Goal: Contribute content

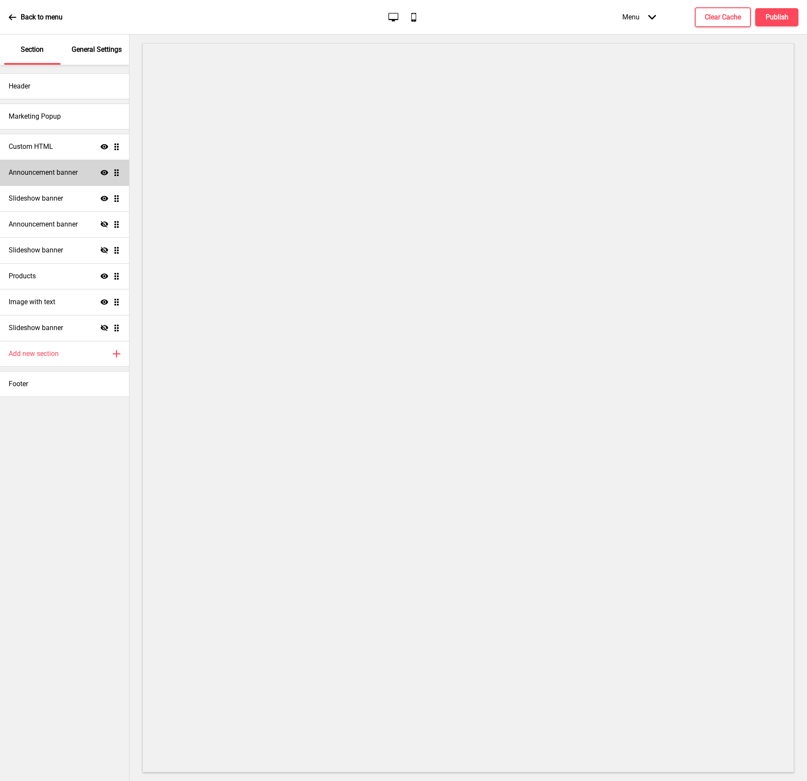
click at [51, 173] on h4 "Announcement banner" at bounding box center [43, 172] width 69 height 9
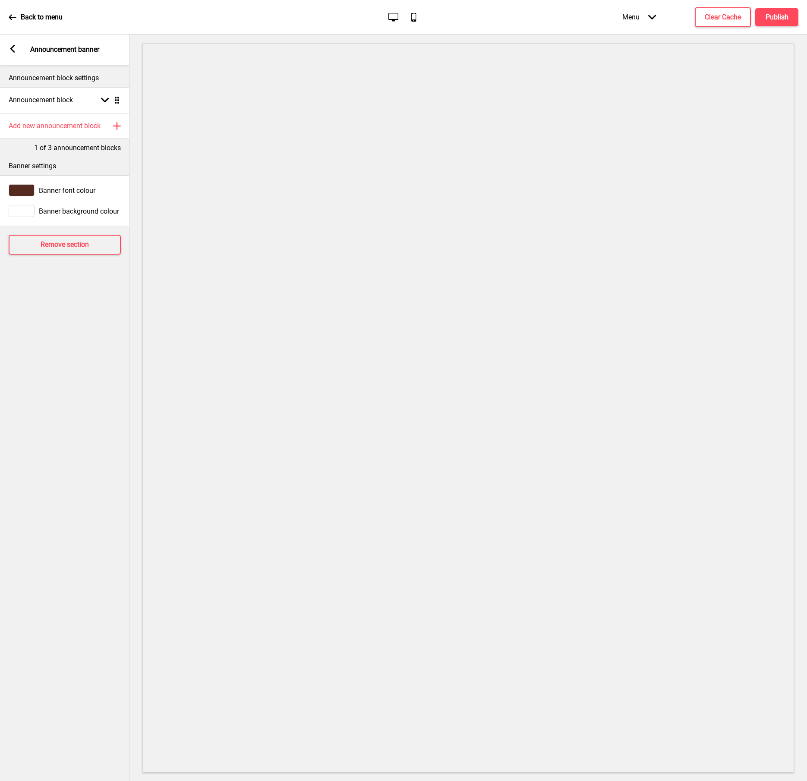
click at [13, 47] on icon at bounding box center [12, 49] width 5 height 8
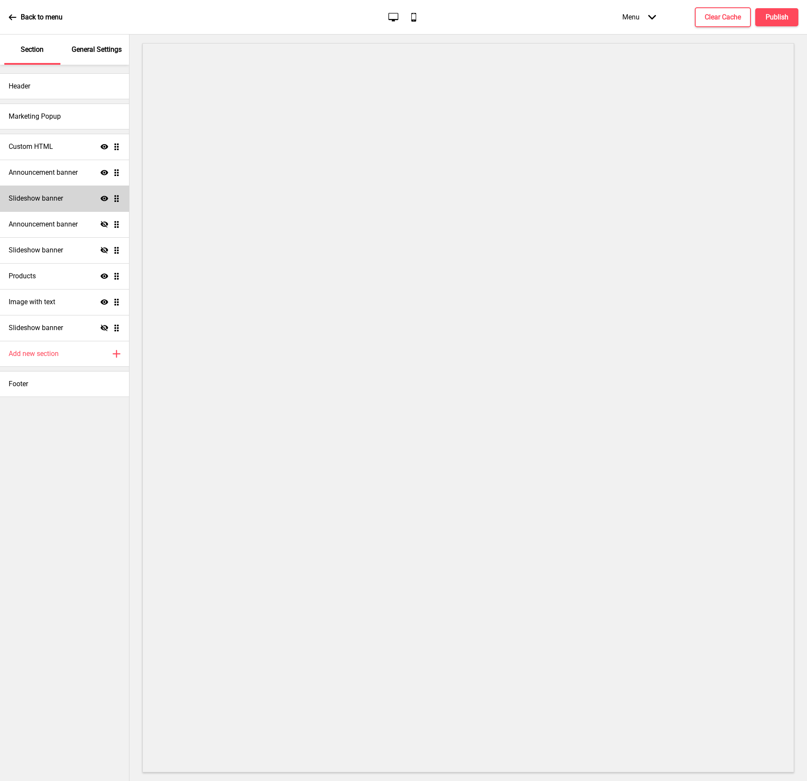
click at [50, 199] on h4 "Slideshow banner" at bounding box center [36, 198] width 54 height 9
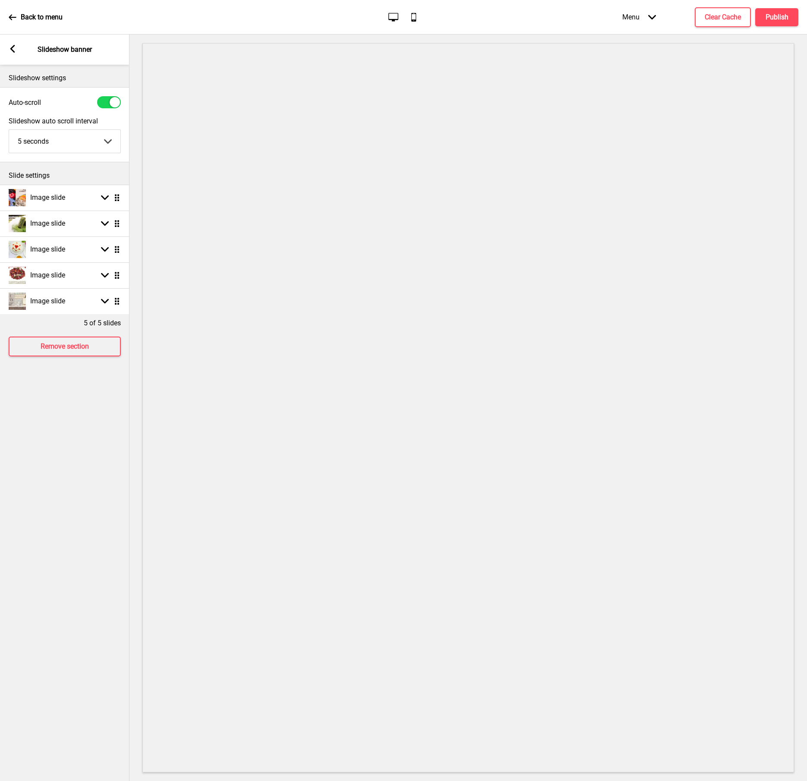
click at [18, 314] on div "5 of 5 slides" at bounding box center [65, 321] width 130 height 14
click at [18, 305] on img at bounding box center [17, 301] width 17 height 17
select select "right"
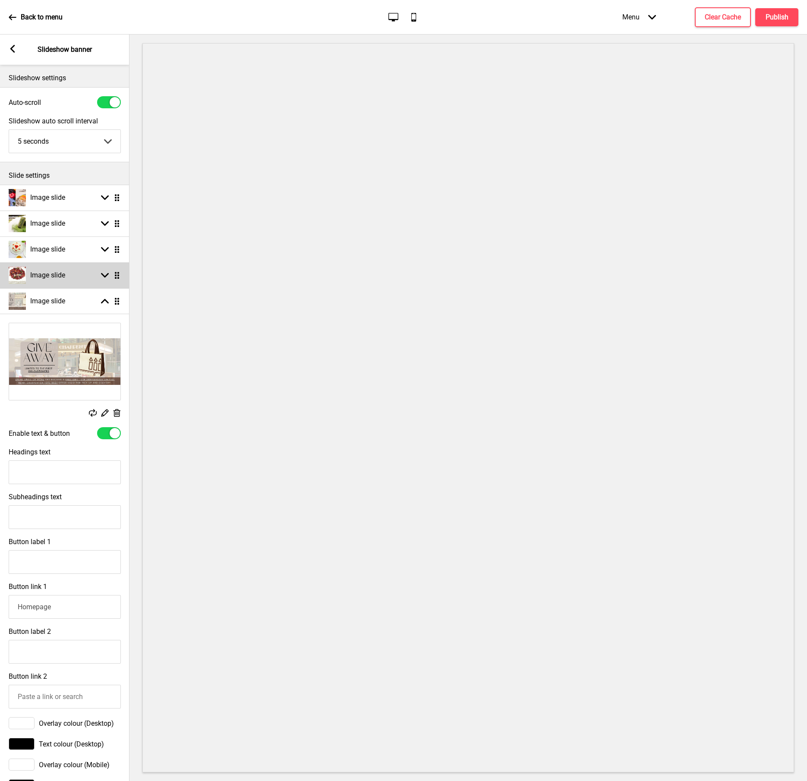
click at [17, 273] on img at bounding box center [17, 275] width 17 height 17
select select "right"
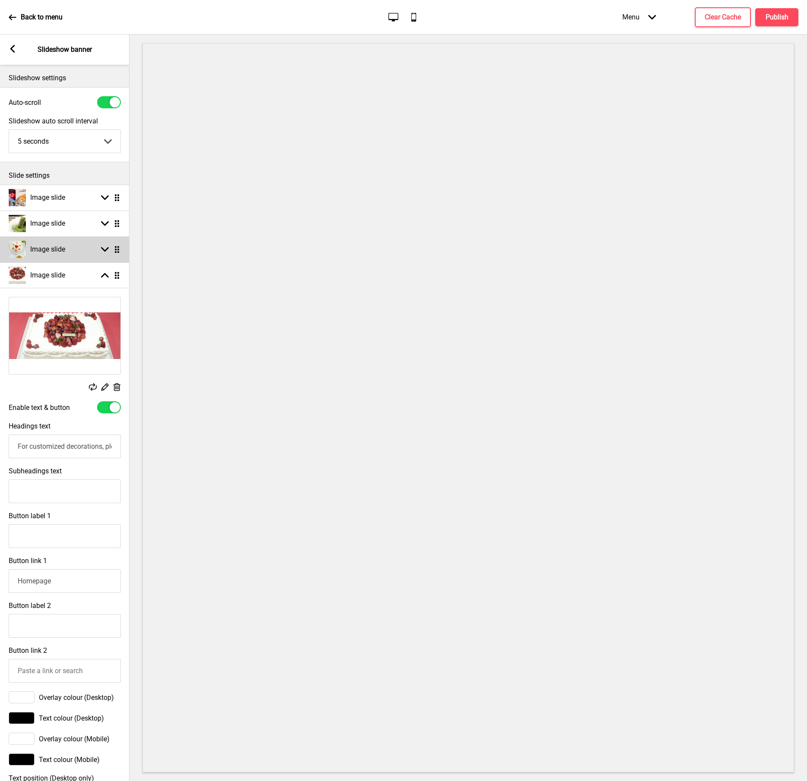
click at [17, 251] on img at bounding box center [17, 249] width 17 height 17
select select "right"
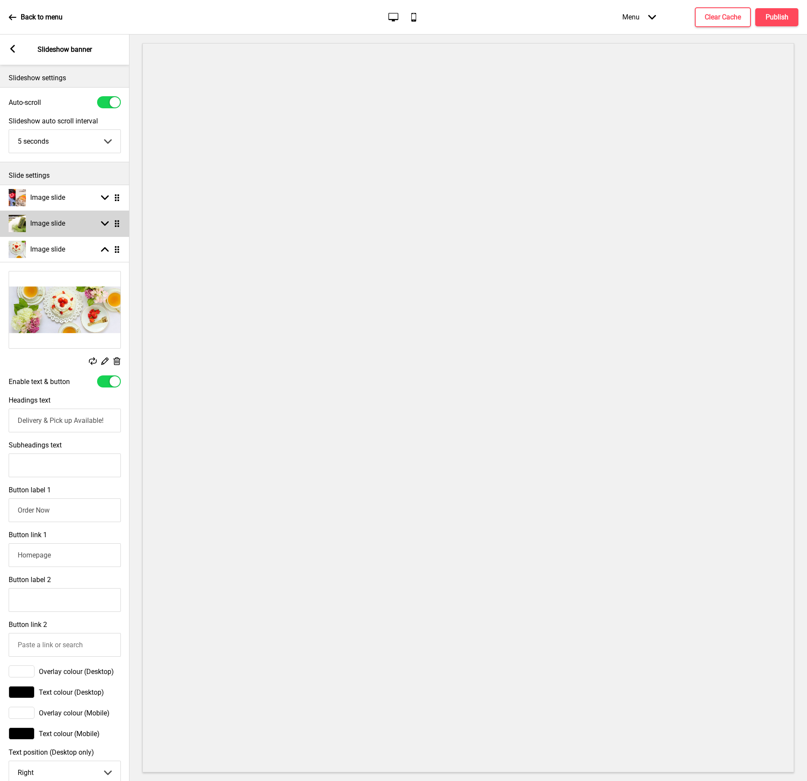
click at [19, 227] on img at bounding box center [17, 223] width 17 height 17
select select "right"
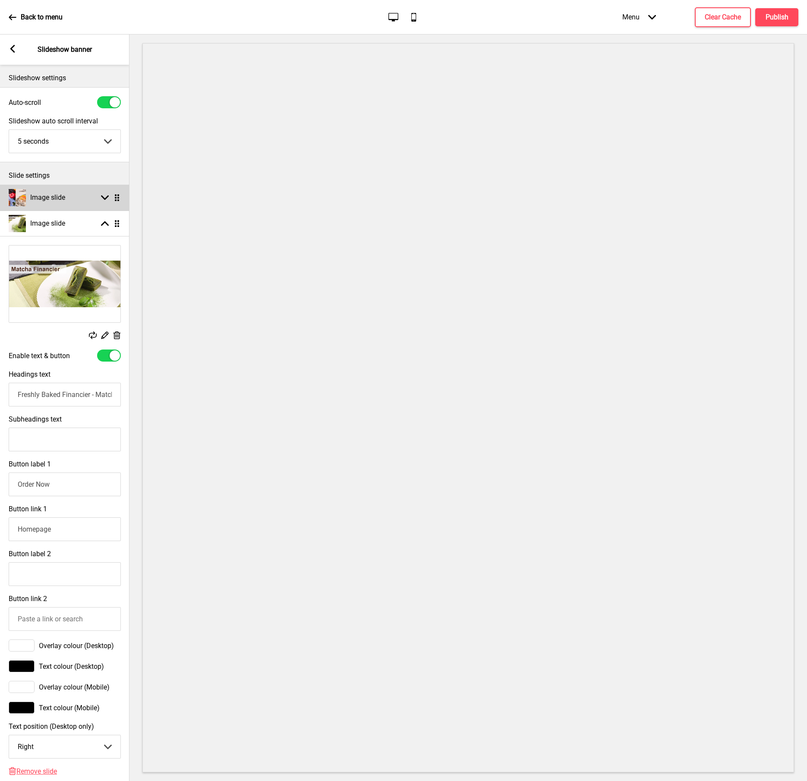
click at [20, 196] on img at bounding box center [17, 197] width 17 height 17
select select "right"
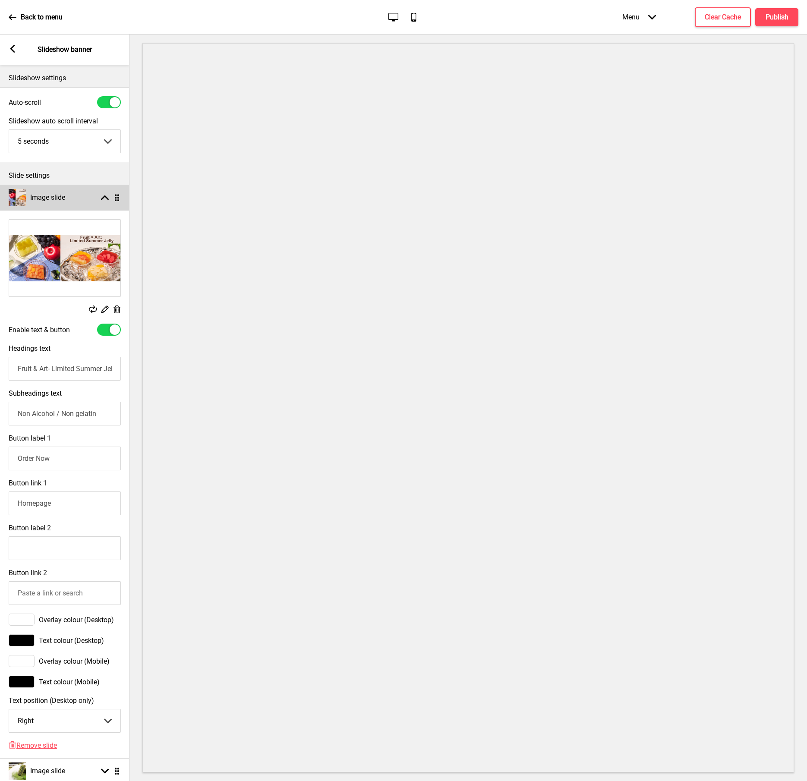
click at [20, 196] on img at bounding box center [17, 197] width 17 height 17
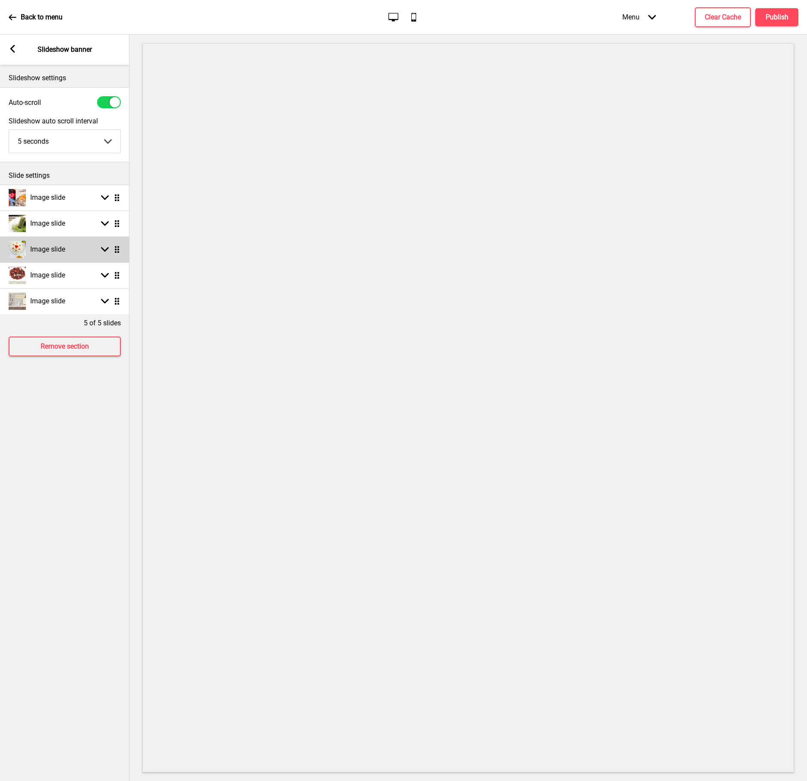
click at [17, 251] on img at bounding box center [17, 249] width 17 height 17
select select "right"
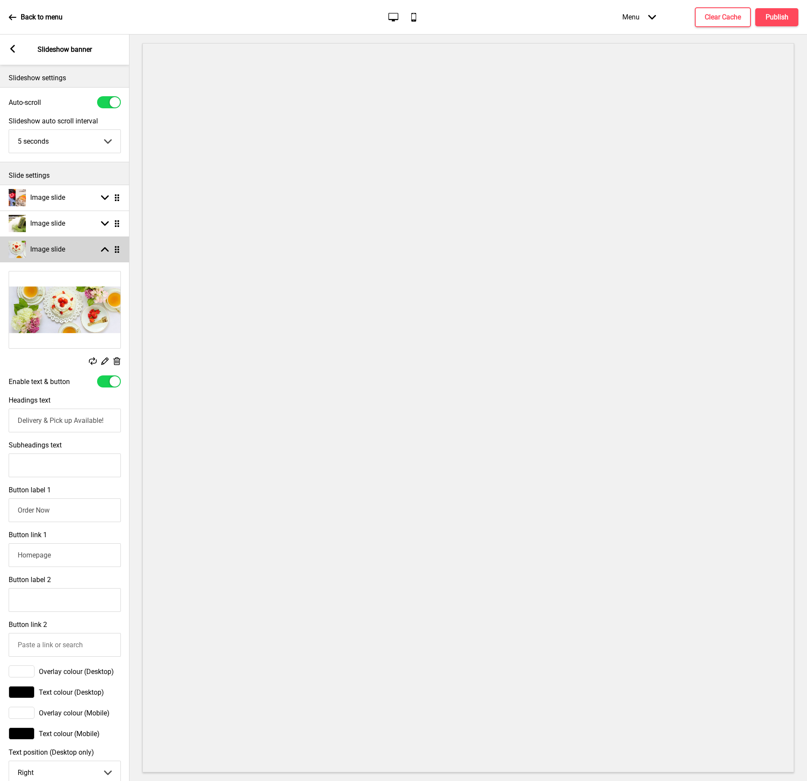
click at [19, 246] on img at bounding box center [17, 249] width 17 height 17
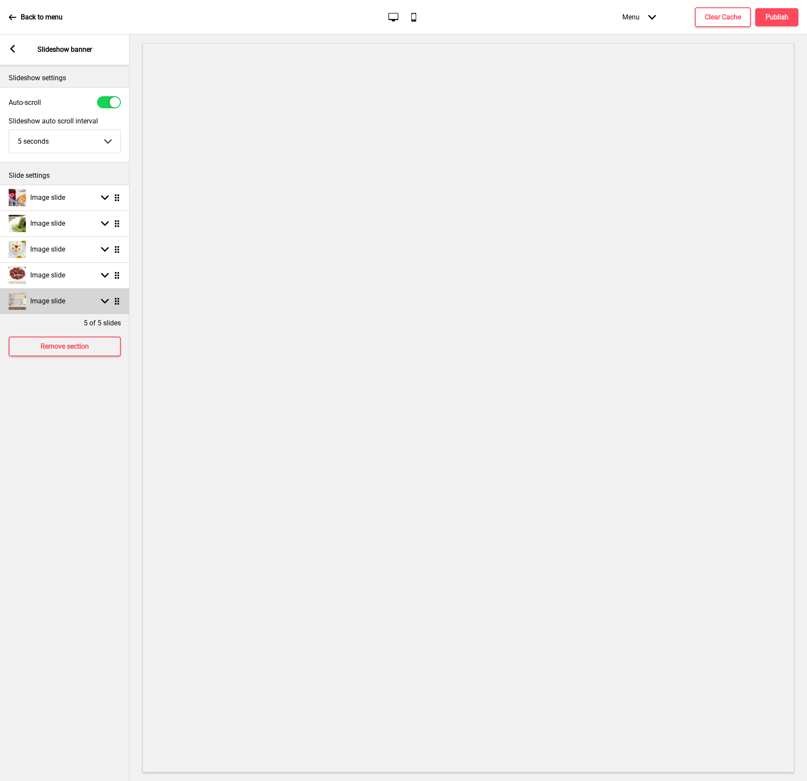
click at [16, 300] on img at bounding box center [17, 301] width 17 height 17
select select "right"
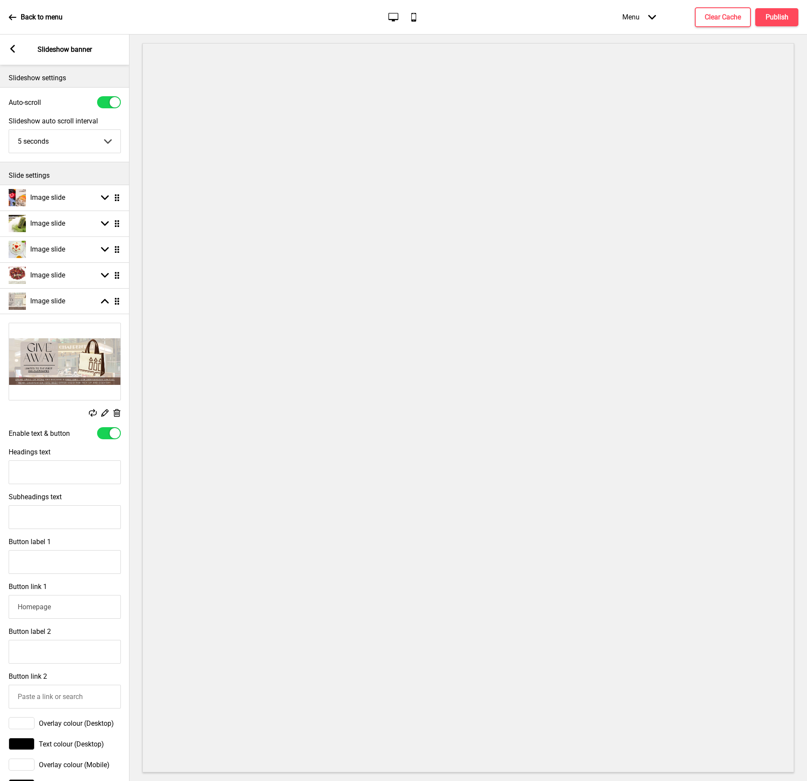
click at [105, 415] on rect at bounding box center [104, 412] width 9 height 9
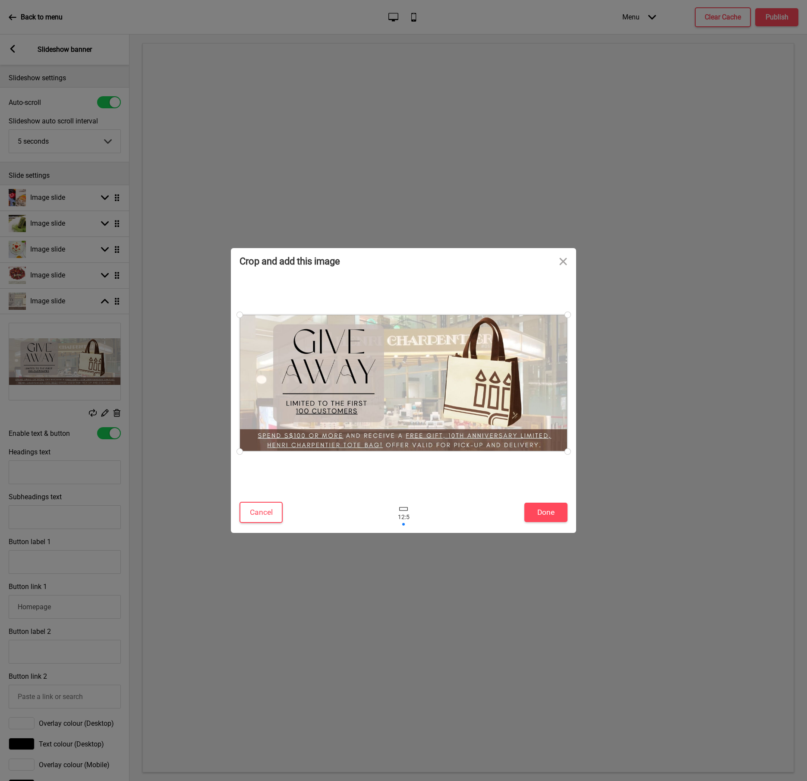
click at [418, 384] on div at bounding box center [404, 383] width 328 height 137
click at [422, 349] on div at bounding box center [404, 383] width 328 height 137
click at [559, 261] on button "Close" at bounding box center [563, 261] width 26 height 26
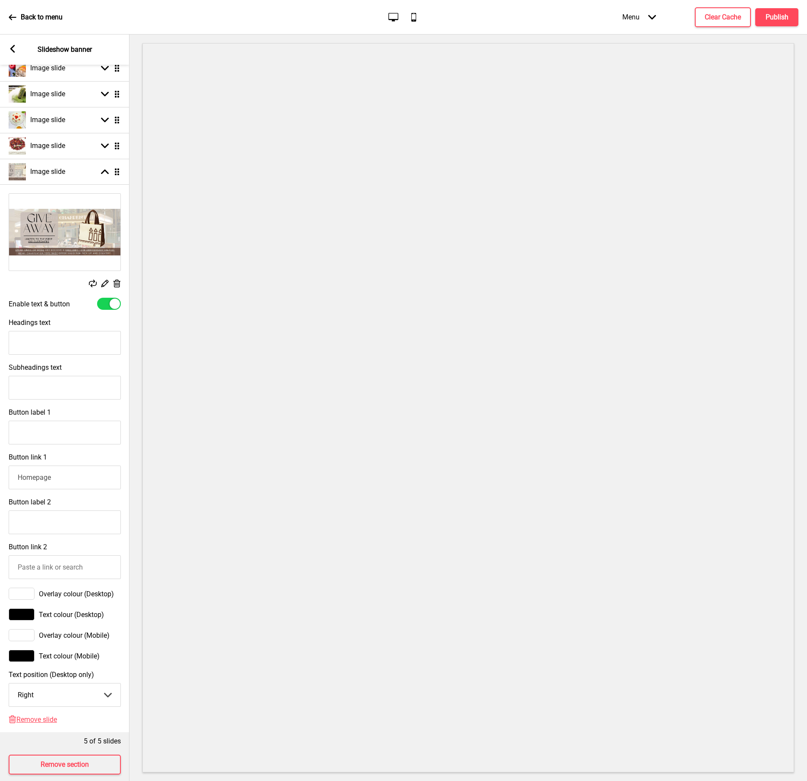
scroll to position [153, 0]
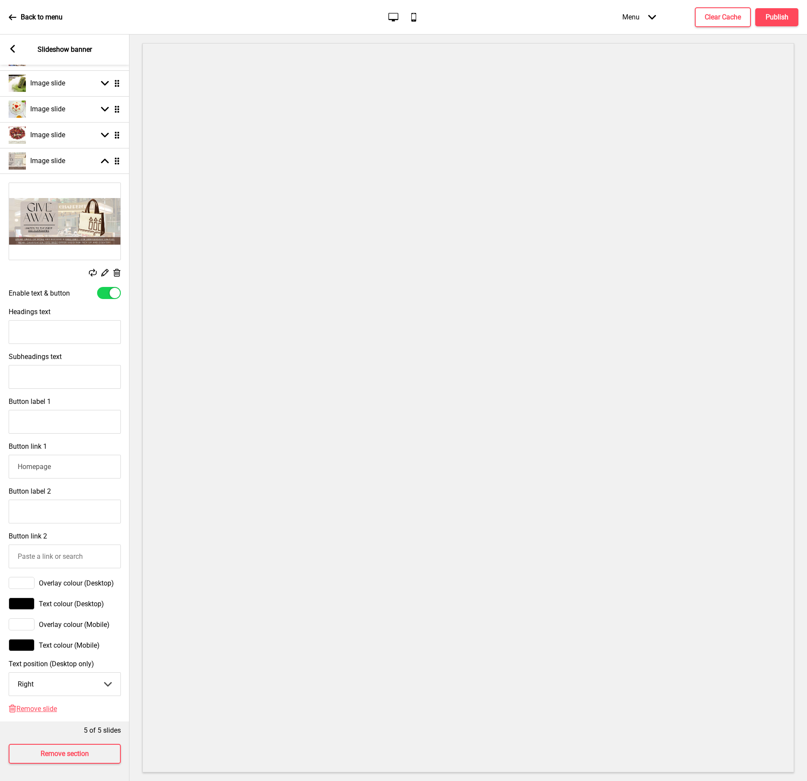
click at [92, 269] on rect at bounding box center [93, 273] width 8 height 8
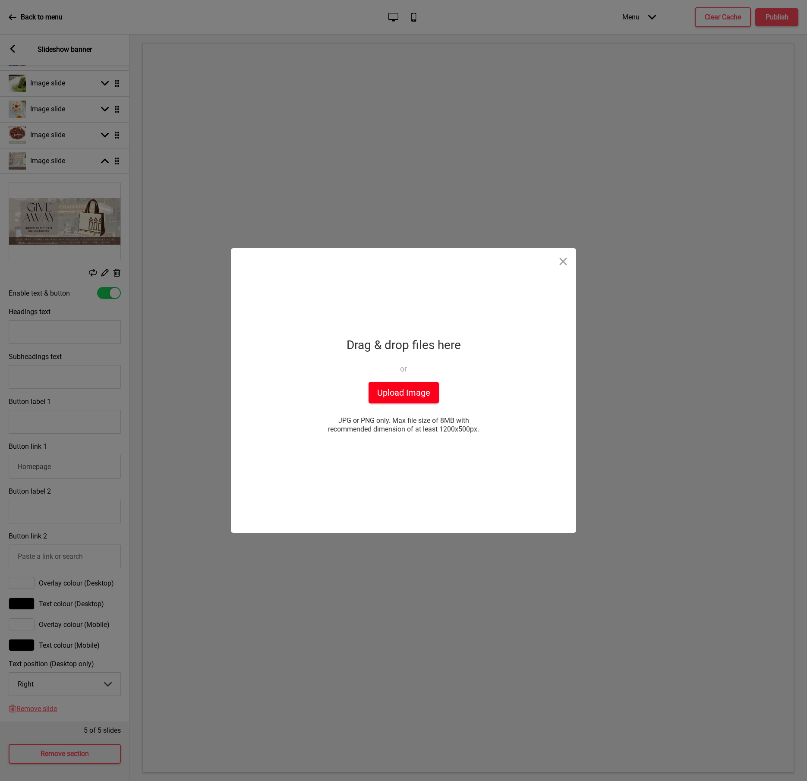
click at [411, 390] on button "Upload Image" at bounding box center [404, 393] width 70 height 22
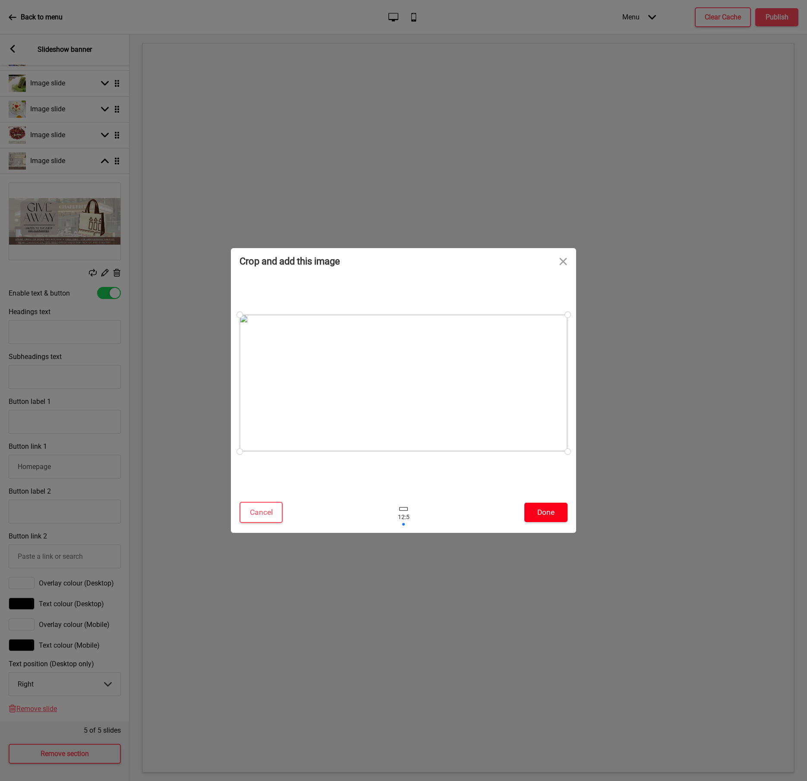
click at [552, 513] on button "Done" at bounding box center [545, 512] width 43 height 19
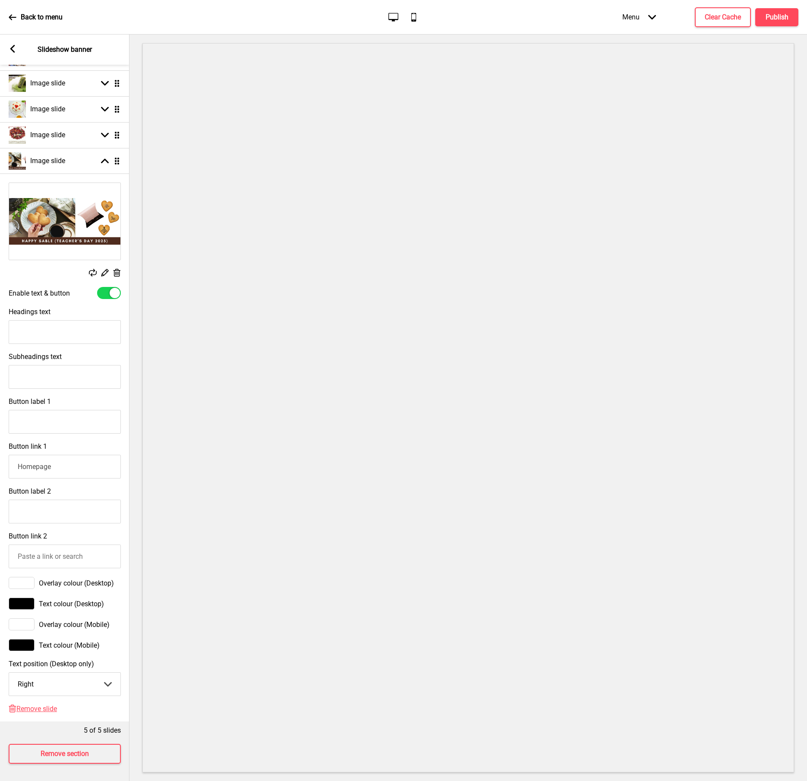
scroll to position [0, 0]
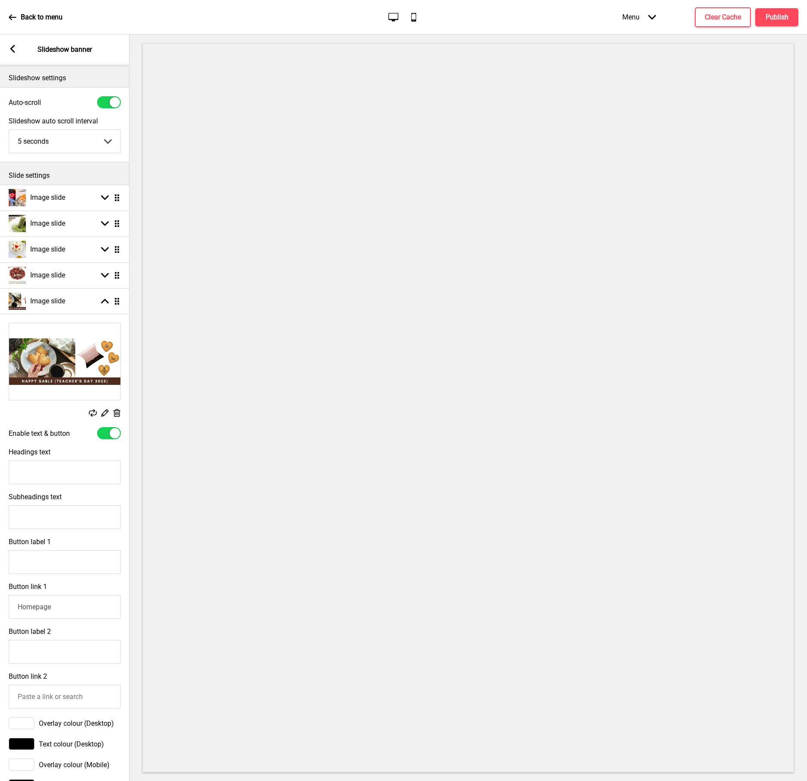
click at [88, 320] on div "Replace Edit Delete" at bounding box center [65, 371] width 130 height 104
click at [77, 352] on img at bounding box center [64, 361] width 111 height 77
click at [76, 329] on img at bounding box center [64, 361] width 111 height 77
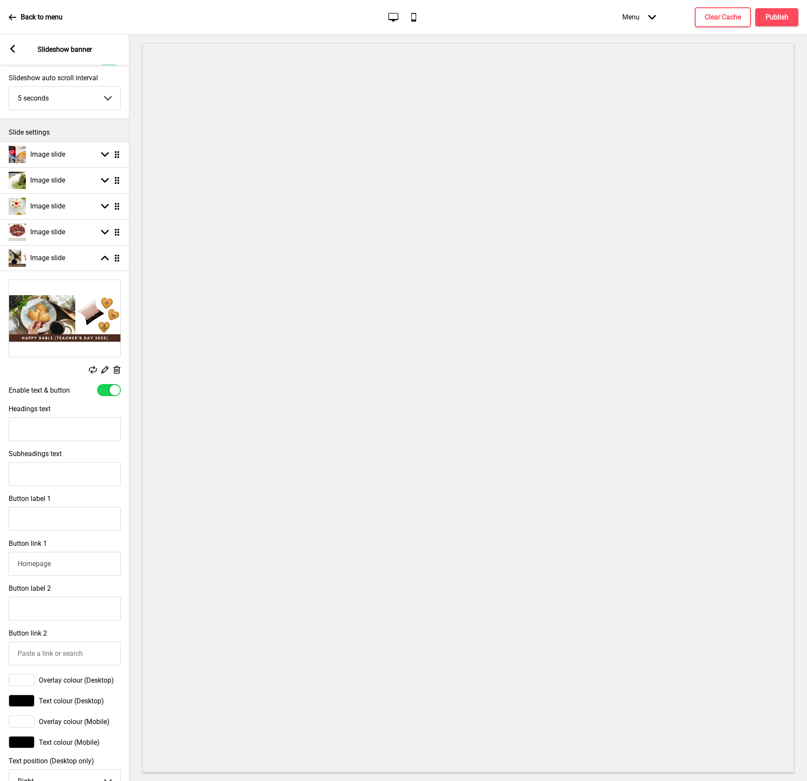
click at [106, 370] on rect at bounding box center [104, 369] width 9 height 9
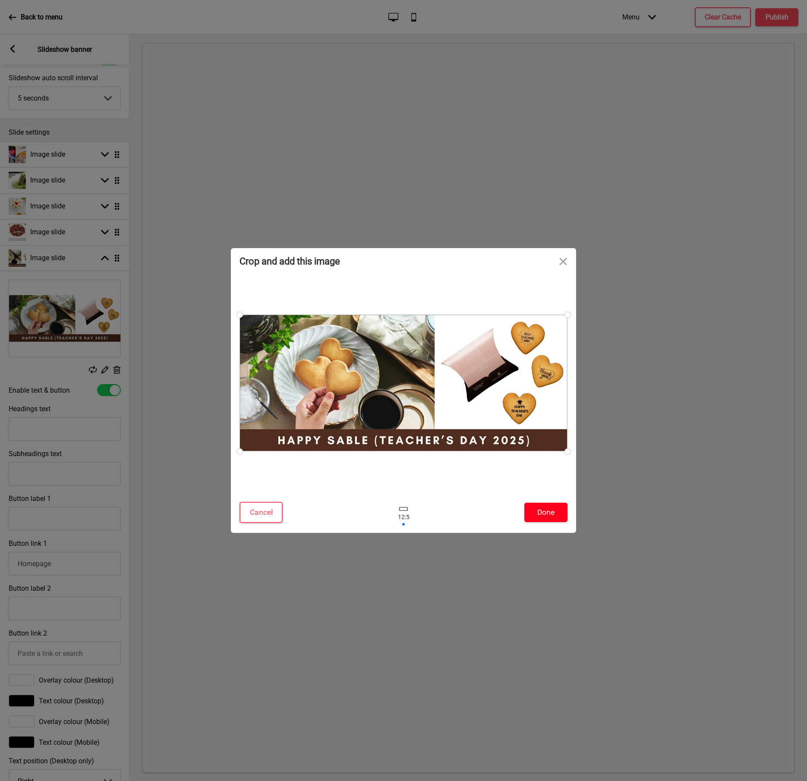
click at [542, 514] on button "Done" at bounding box center [545, 512] width 43 height 19
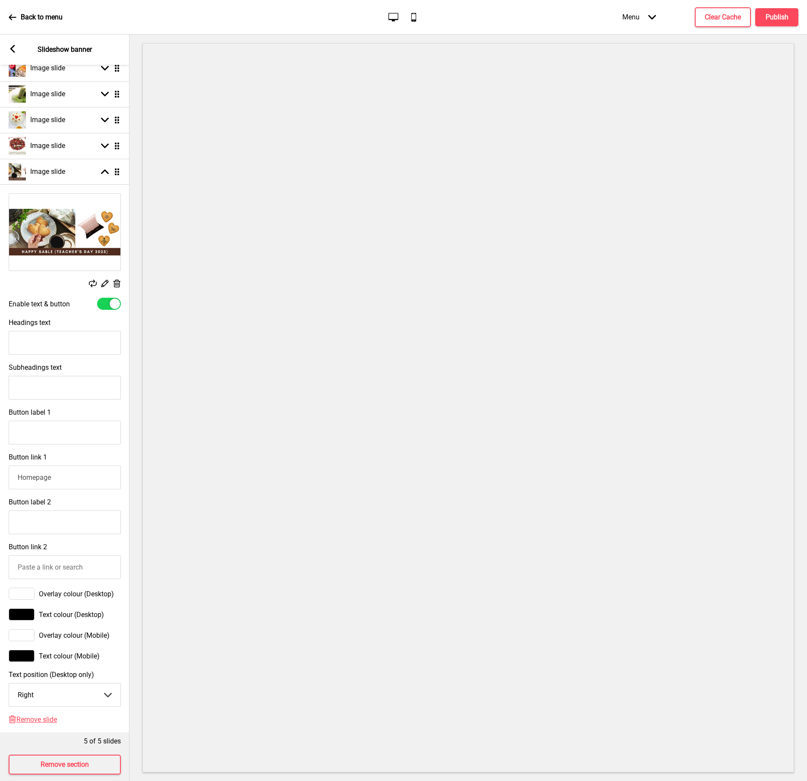
scroll to position [153, 0]
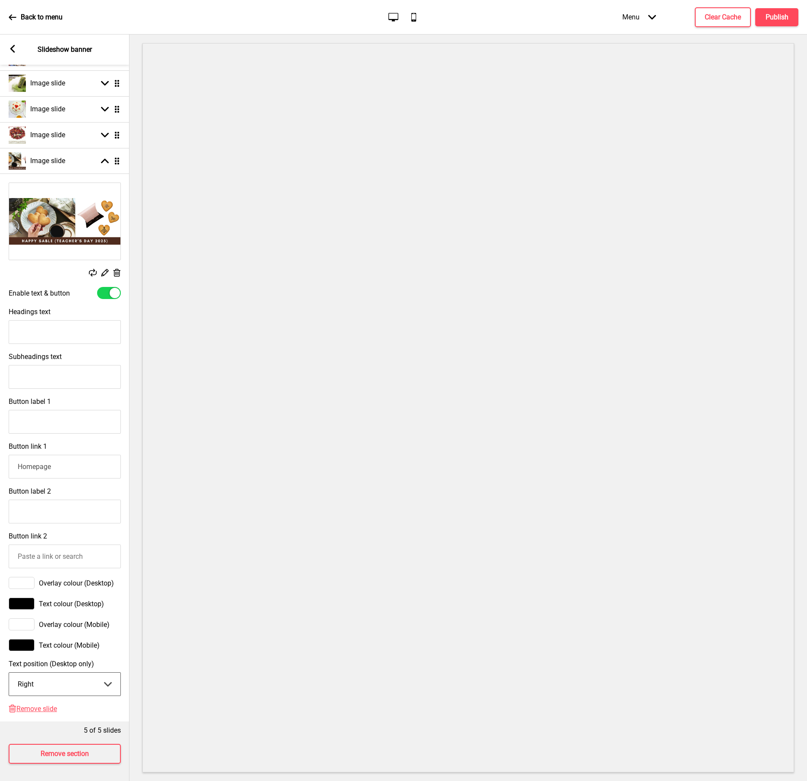
click at [52, 678] on select "Center Left Right" at bounding box center [64, 684] width 111 height 23
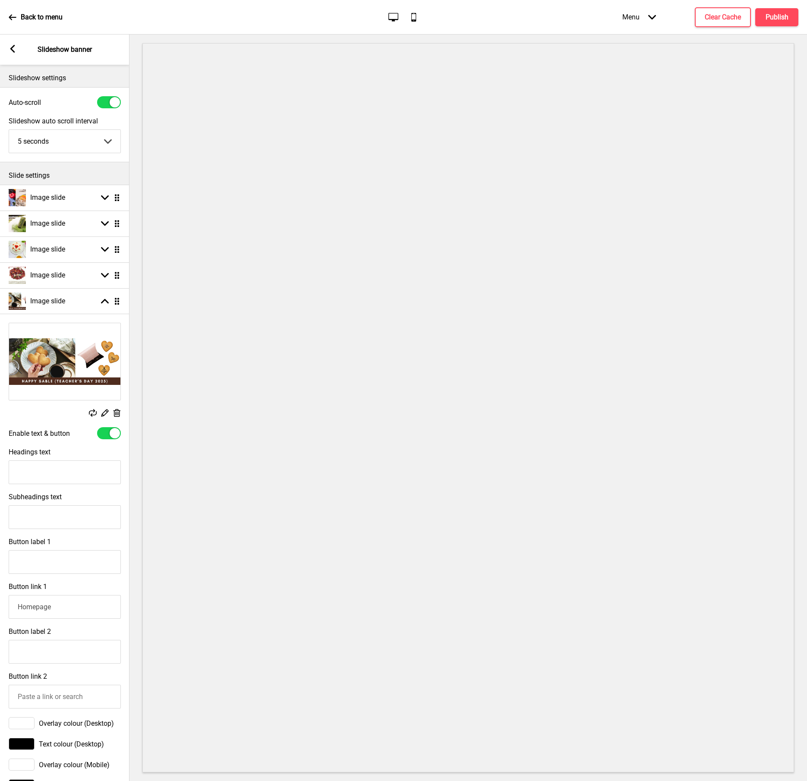
click at [93, 411] on icon at bounding box center [93, 413] width 8 height 8
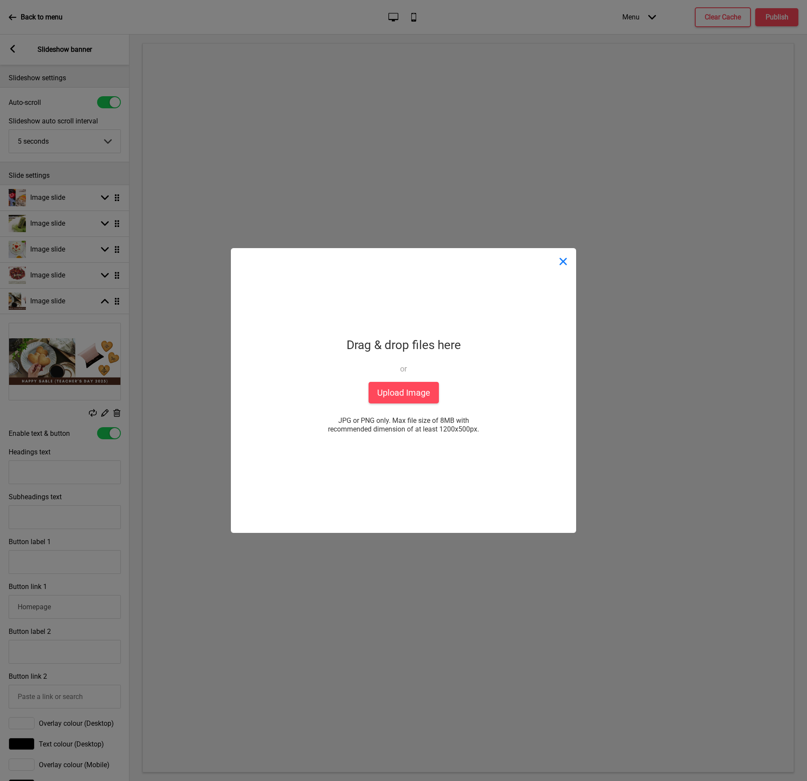
click at [559, 265] on button "Close" at bounding box center [563, 261] width 26 height 26
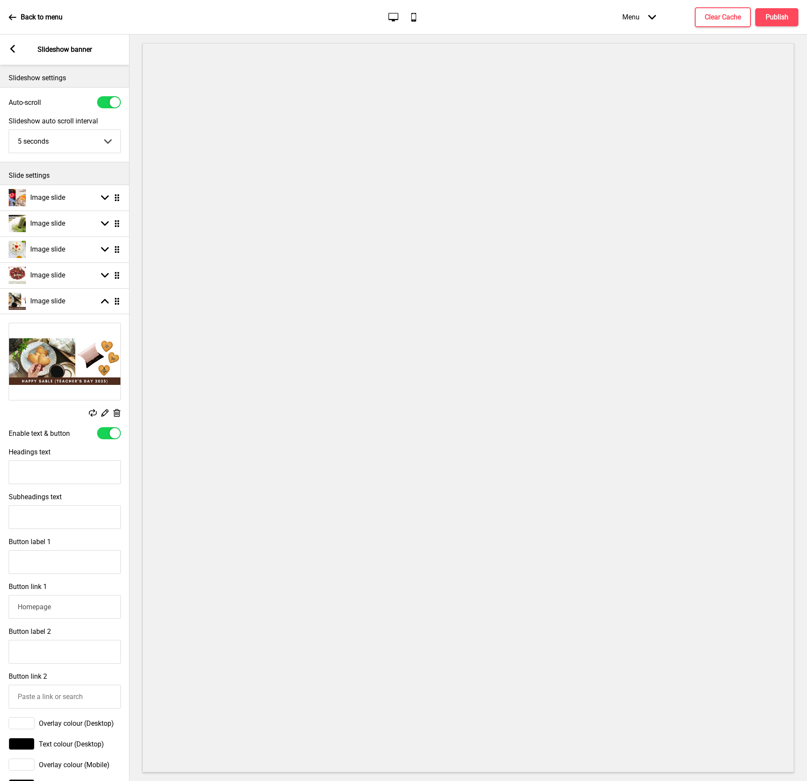
click at [96, 171] on p "Slide settings" at bounding box center [65, 175] width 112 height 9
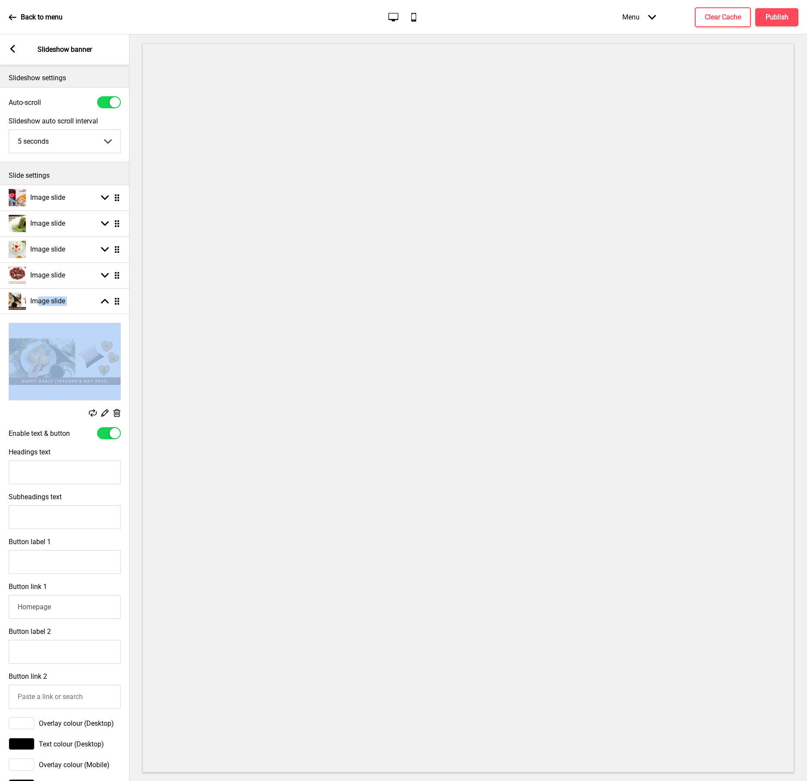
drag, startPoint x: 38, startPoint y: 305, endPoint x: 77, endPoint y: 322, distance: 42.3
click at [71, 322] on li "Image slide Arrow up Drag Replace Edit Delete Enable text & button Headings tex…" at bounding box center [65, 575] width 130 height 574
select select "right"
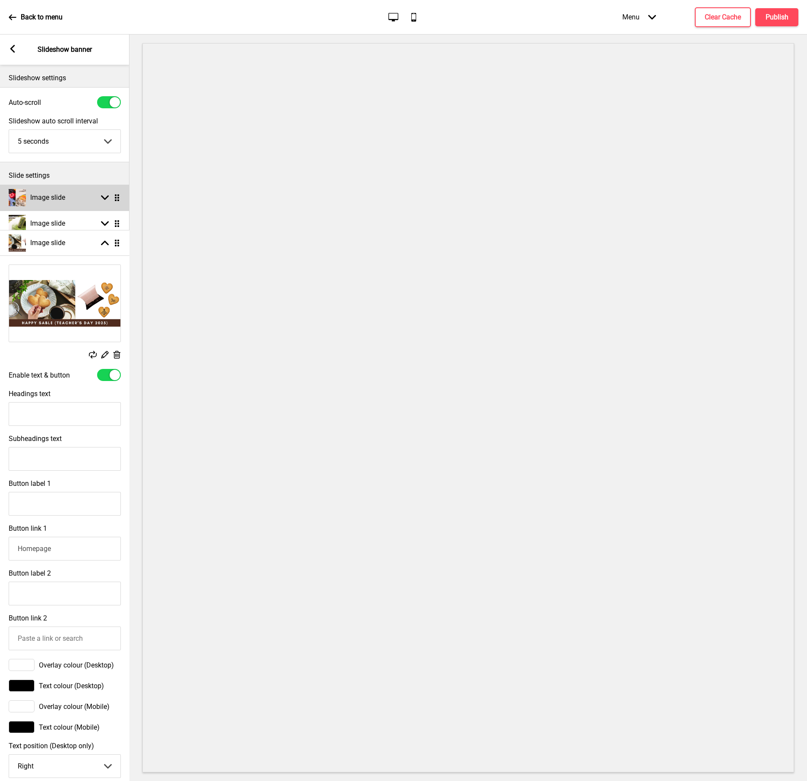
scroll to position [0, 0]
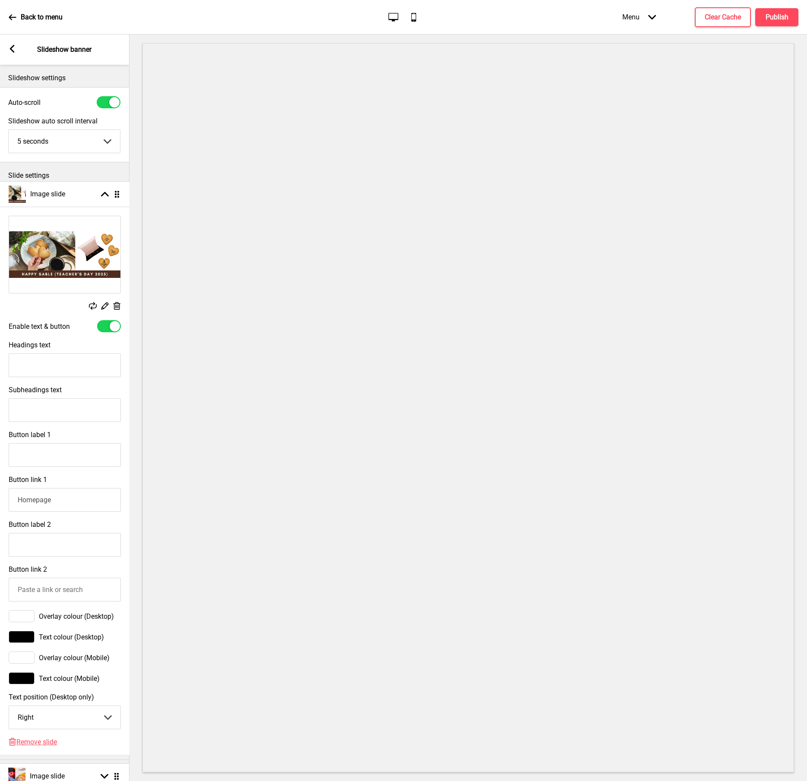
drag, startPoint x: 117, startPoint y: 300, endPoint x: 123, endPoint y: 193, distance: 106.8
select select "right"
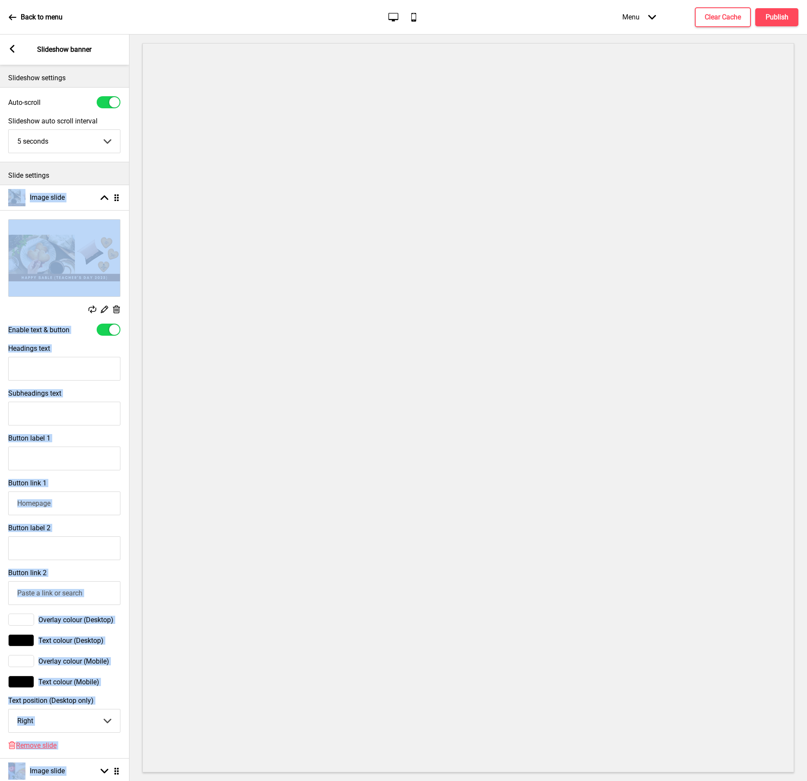
scroll to position [43, 0]
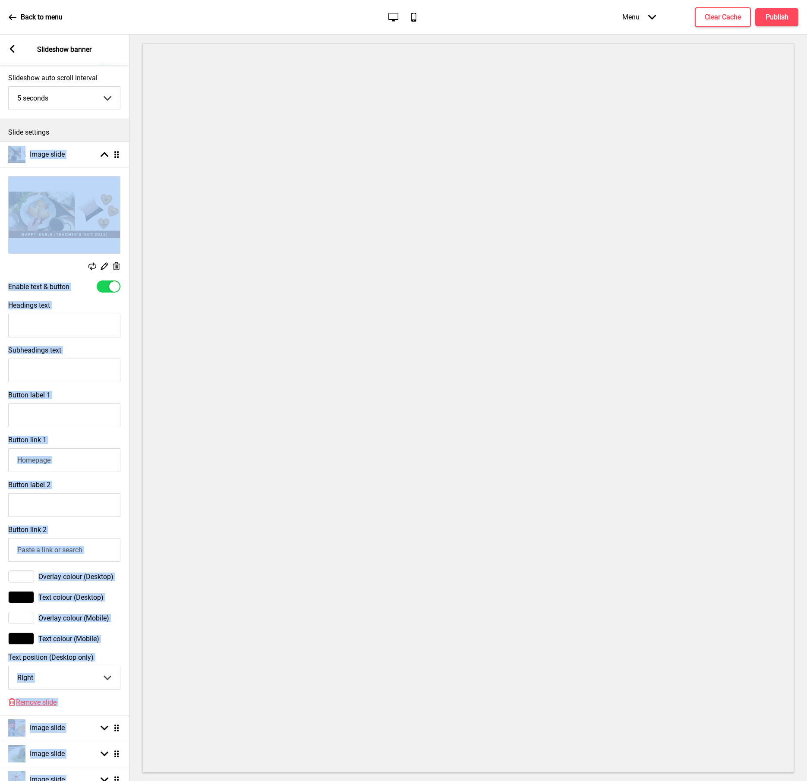
click at [120, 629] on div "Overlay colour (Mobile)" at bounding box center [65, 618] width 130 height 21
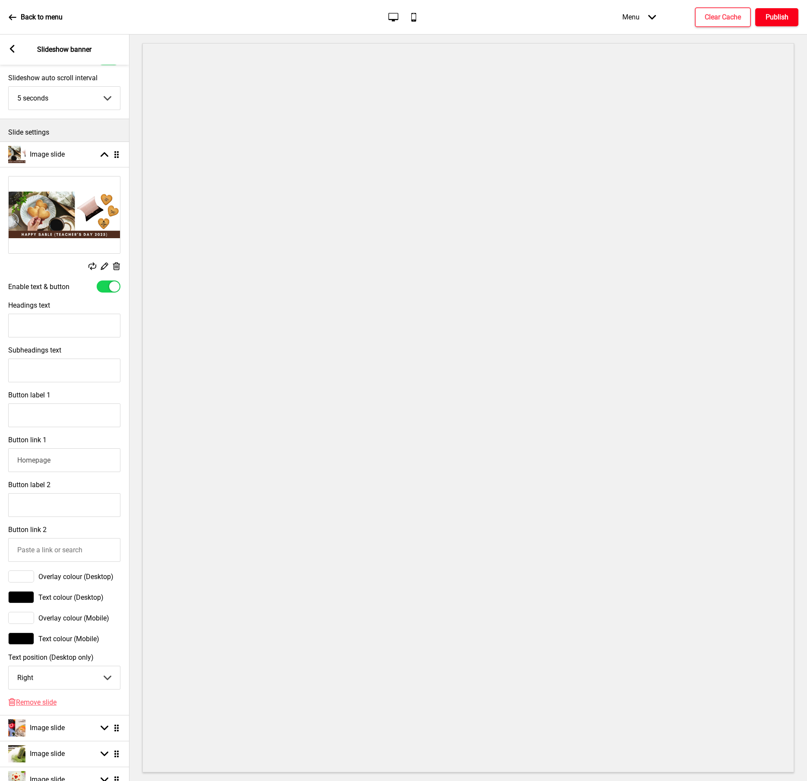
click at [769, 20] on h4 "Publish" at bounding box center [777, 17] width 23 height 9
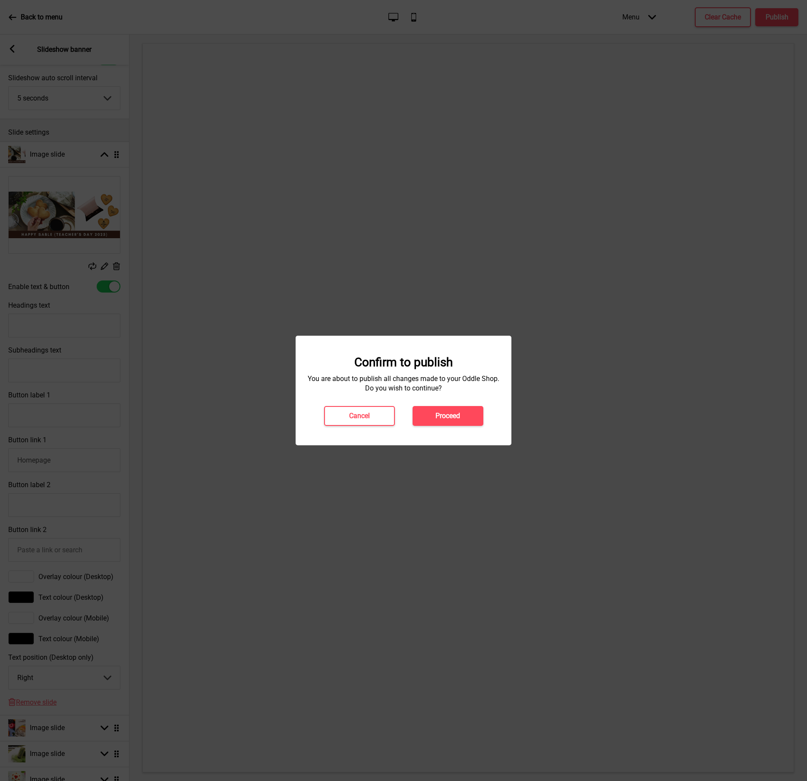
click at [468, 421] on button "Proceed" at bounding box center [448, 416] width 71 height 20
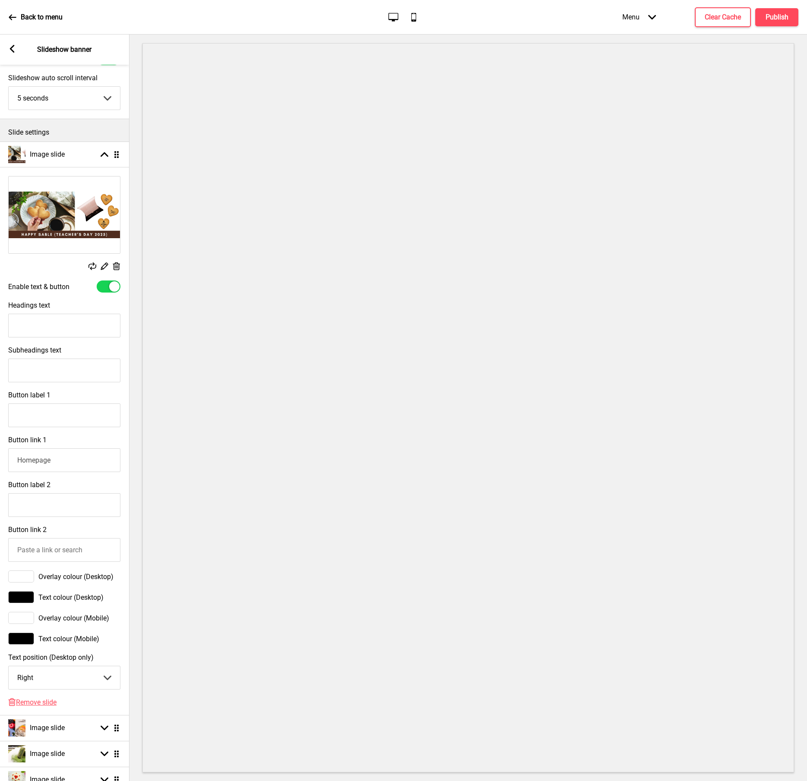
click at [9, 50] on rect at bounding box center [12, 49] width 8 height 8
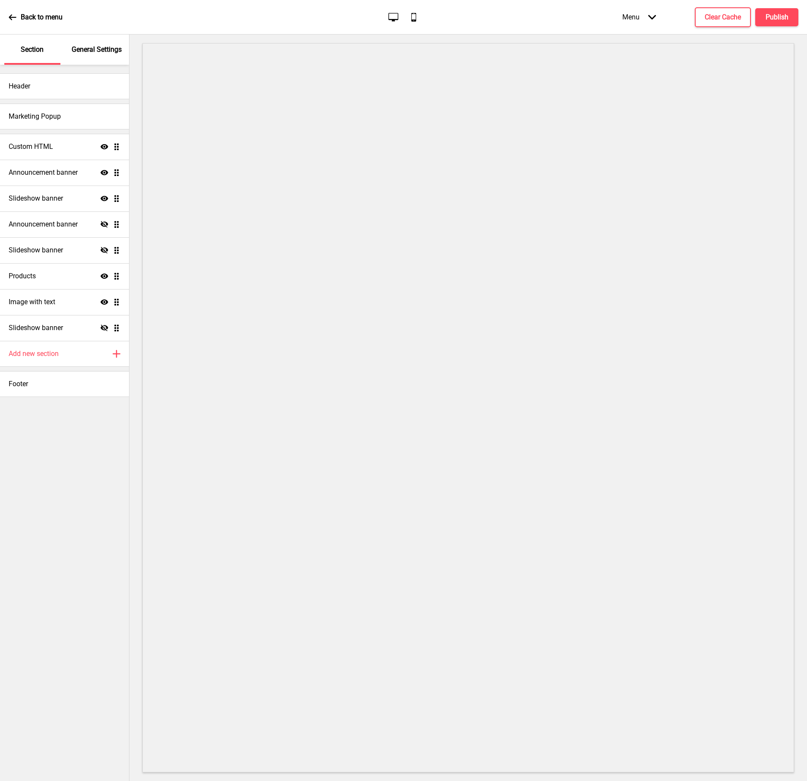
click at [11, 17] on icon at bounding box center [12, 17] width 7 height 6
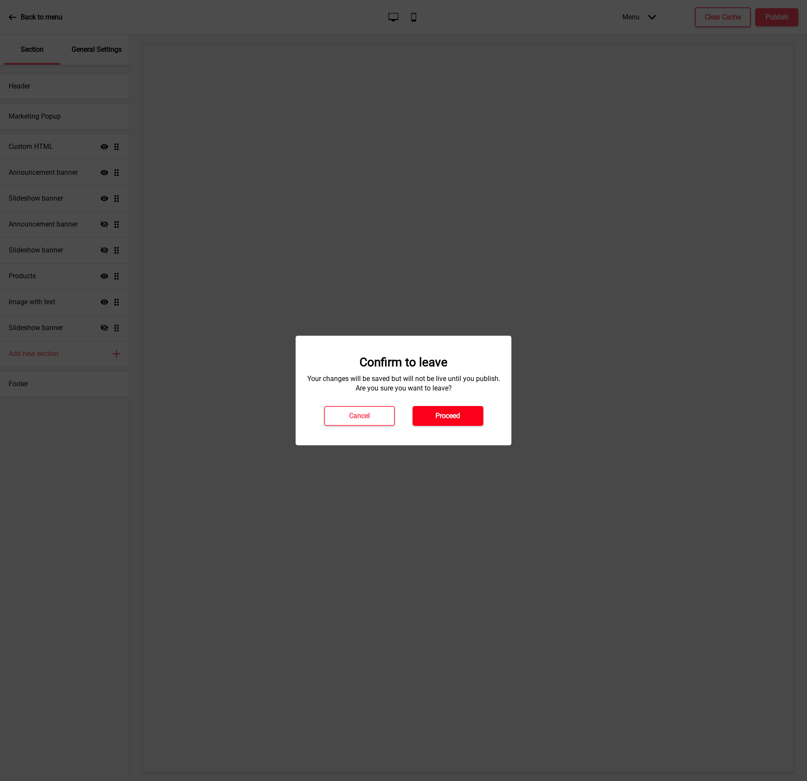
click at [471, 420] on button "Proceed" at bounding box center [448, 416] width 71 height 20
